Goal: Find specific page/section: Find specific page/section

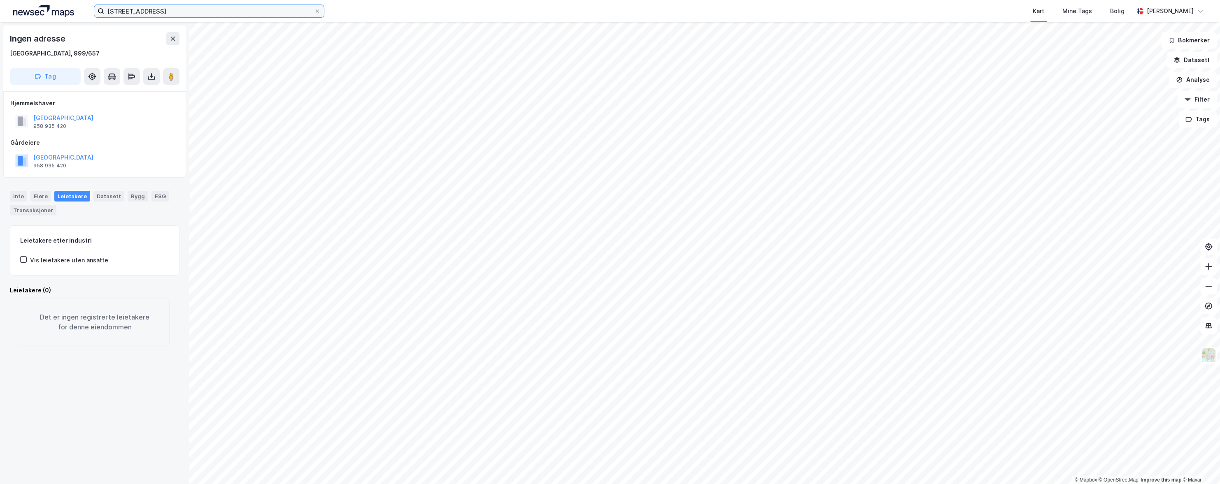
click at [194, 12] on input "[STREET_ADDRESS]" at bounding box center [209, 11] width 210 height 12
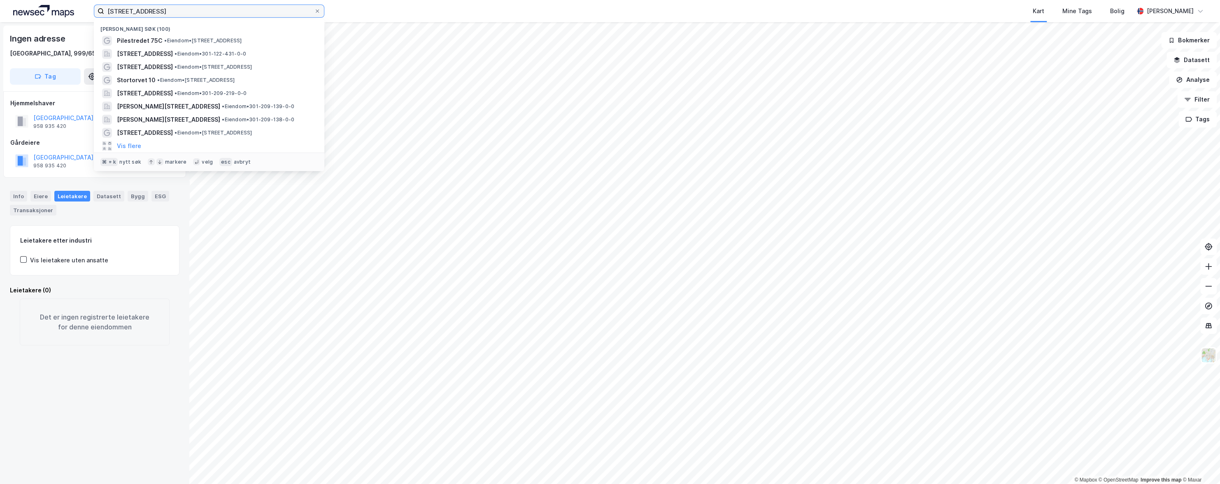
paste input "[STREET_ADDRESS]"
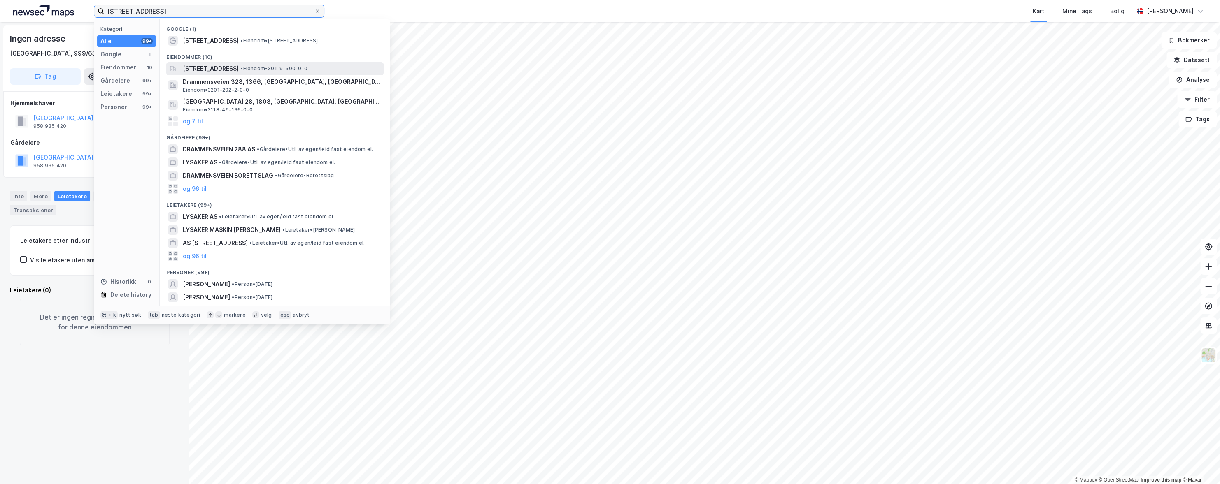
type input "[STREET_ADDRESS]"
click at [210, 68] on span "[STREET_ADDRESS]" at bounding box center [211, 69] width 56 height 10
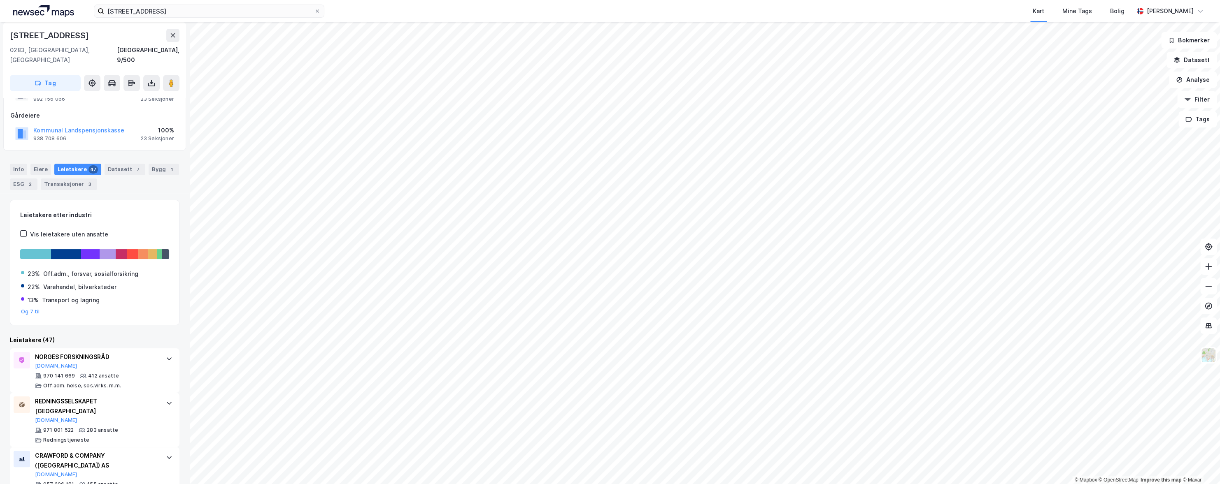
scroll to position [49, 0]
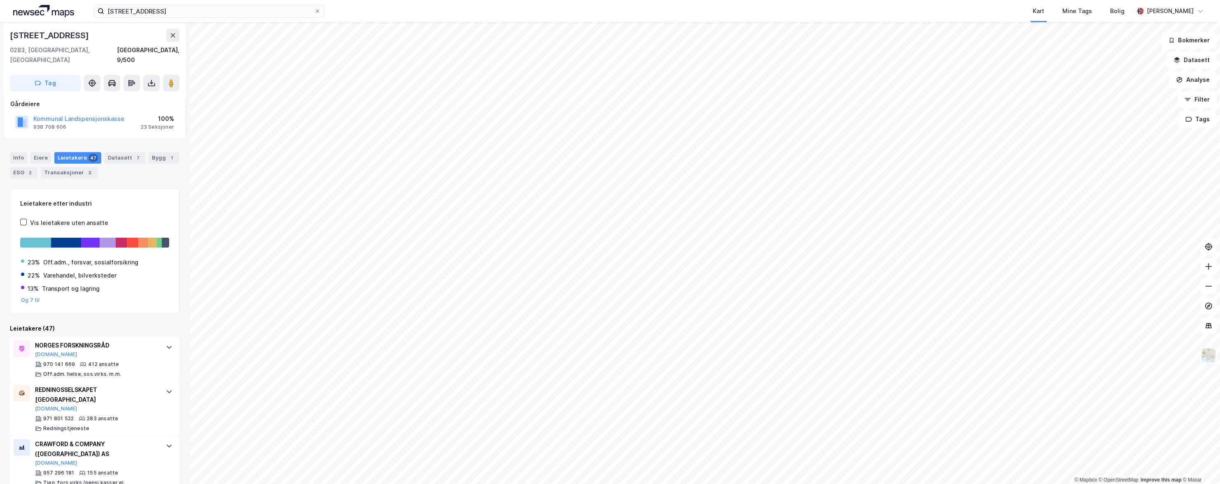
click at [151, 152] on div "Bygg 1" at bounding box center [164, 158] width 30 height 12
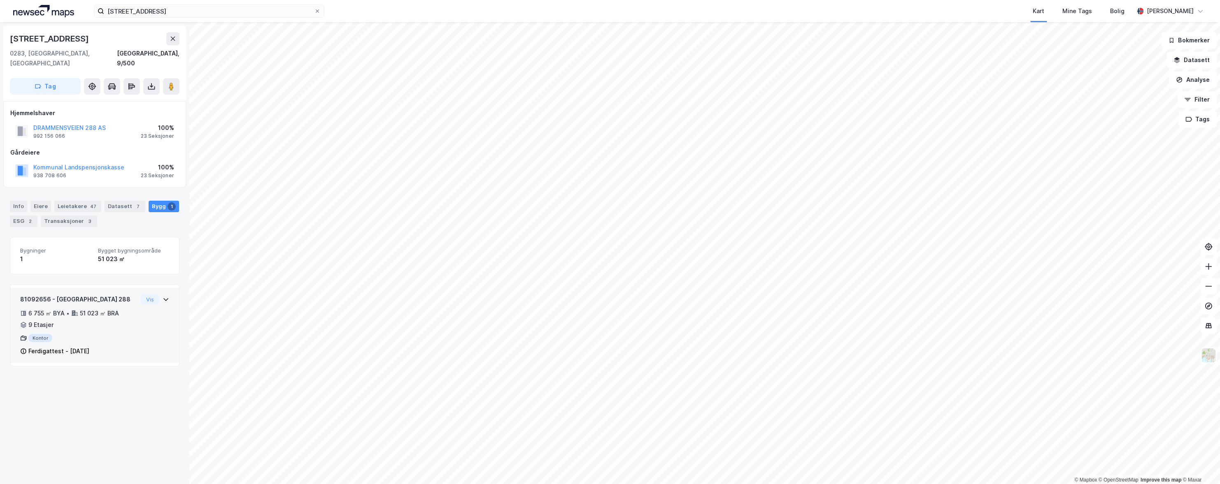
click at [136, 312] on div "6 755 ㎡ BYA • 51 023 ㎡ BRA • 9 Etasjer" at bounding box center [78, 319] width 117 height 21
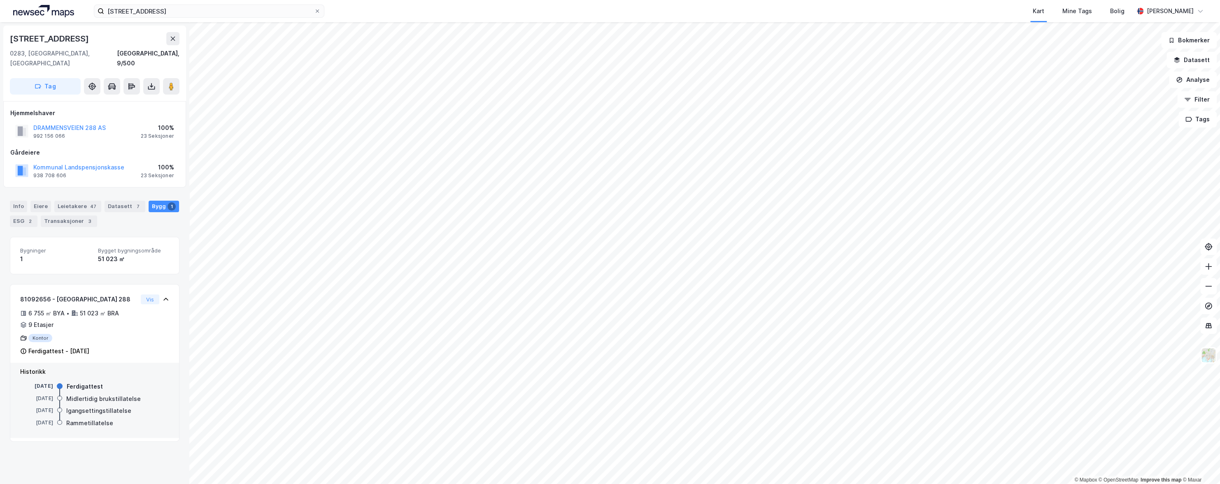
click at [46, 395] on div "[DATE]" at bounding box center [36, 398] width 33 height 7
copy div "1991"
click at [46, 407] on div "[DATE]" at bounding box center [36, 410] width 33 height 7
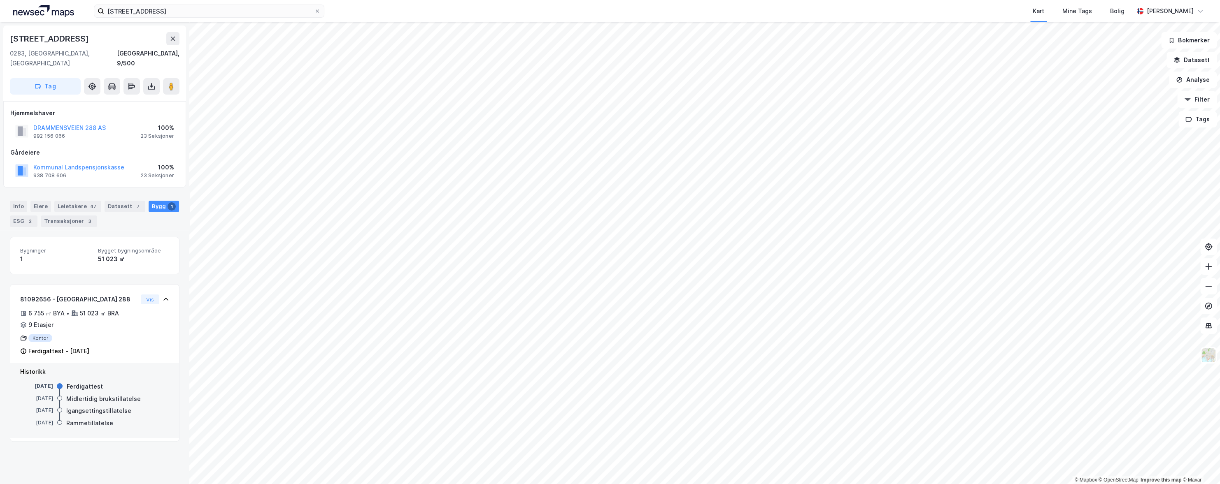
click at [46, 395] on div "[DATE]" at bounding box center [36, 398] width 33 height 7
copy div "1991"
